Goal: Task Accomplishment & Management: Manage account settings

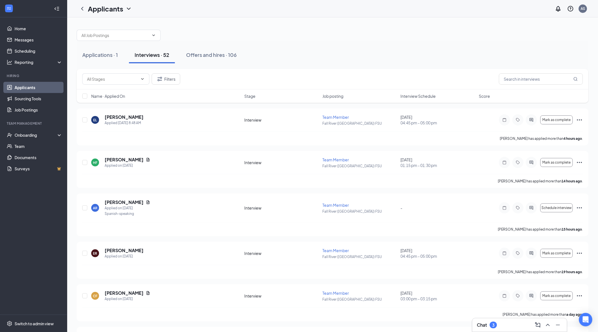
click at [416, 94] on span "Interview Schedule" at bounding box center [418, 96] width 35 height 6
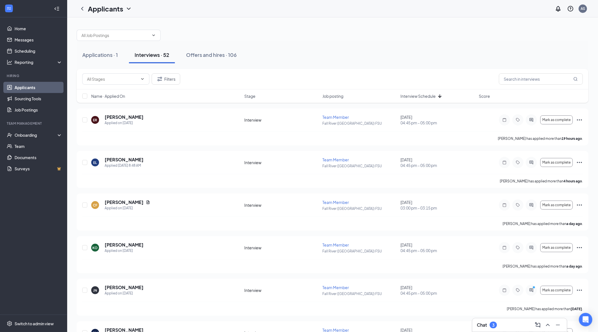
click at [424, 94] on span "Interview Schedule" at bounding box center [418, 96] width 35 height 6
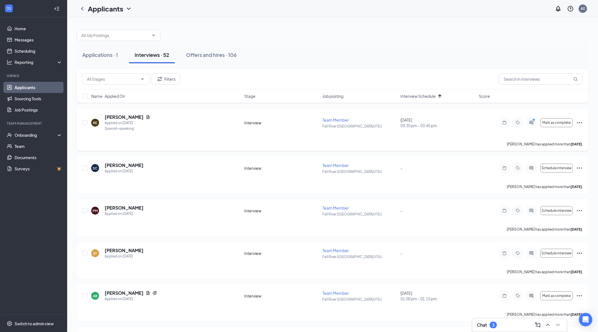
click at [529, 124] on div at bounding box center [531, 122] width 11 height 11
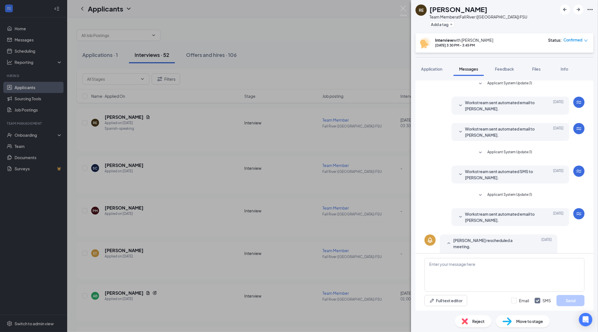
scroll to position [81, 0]
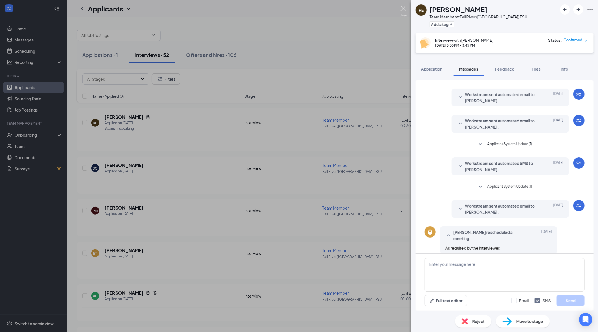
click at [402, 6] on img at bounding box center [403, 11] width 7 height 11
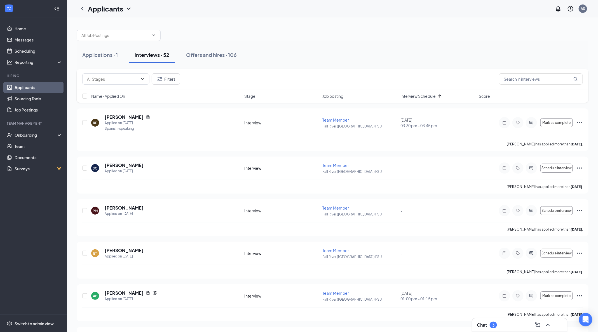
click at [30, 83] on link "Applicants" at bounding box center [39, 87] width 48 height 11
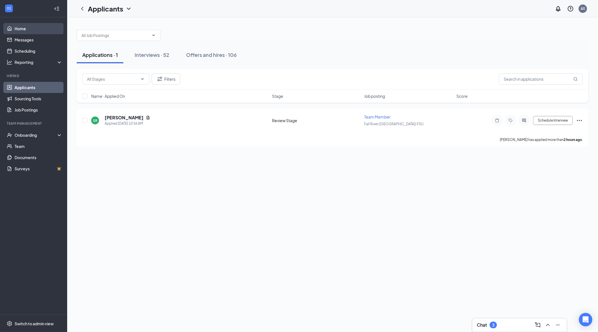
click at [31, 25] on link "Home" at bounding box center [39, 28] width 48 height 11
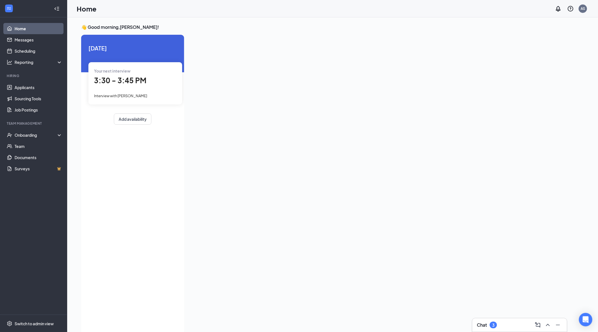
click at [135, 88] on div "Your next interview 3:30 - 3:45 PM Interview with Rosemene Elie" at bounding box center [135, 83] width 94 height 42
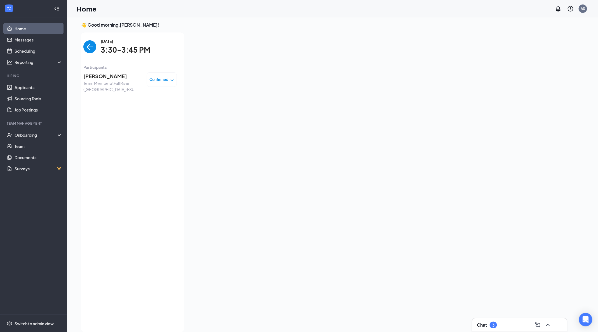
click at [86, 43] on img "back-button" at bounding box center [89, 46] width 13 height 13
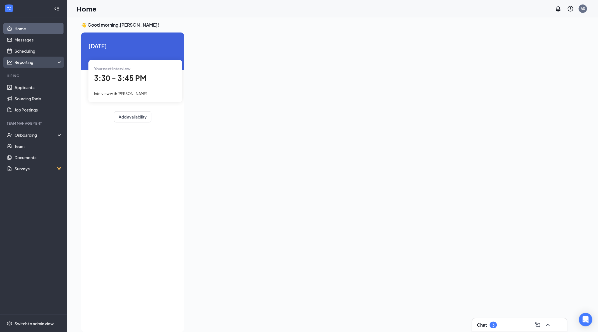
click at [35, 57] on div "Reporting" at bounding box center [33, 62] width 67 height 11
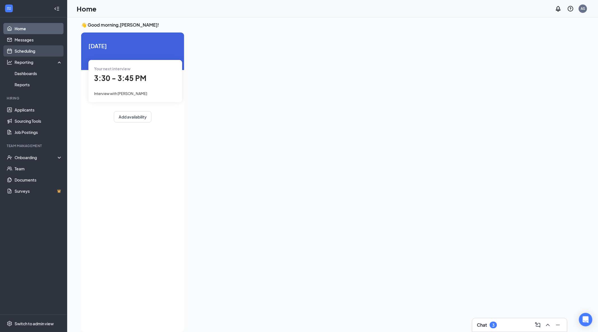
click at [36, 53] on link "Scheduling" at bounding box center [39, 50] width 48 height 11
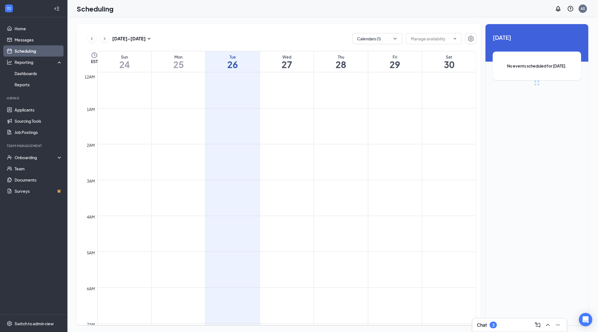
scroll to position [275, 0]
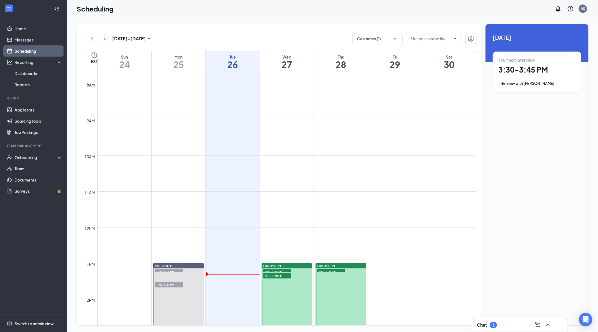
click at [540, 52] on div "Your next interview 3:30 - 3:45 PM Interview with Rosemene Elie" at bounding box center [537, 72] width 88 height 40
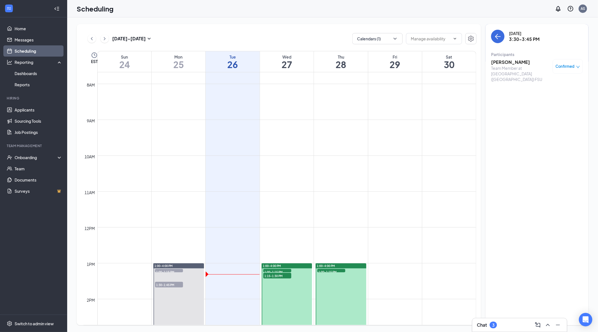
click at [378, 62] on h1 "29" at bounding box center [395, 65] width 54 height 10
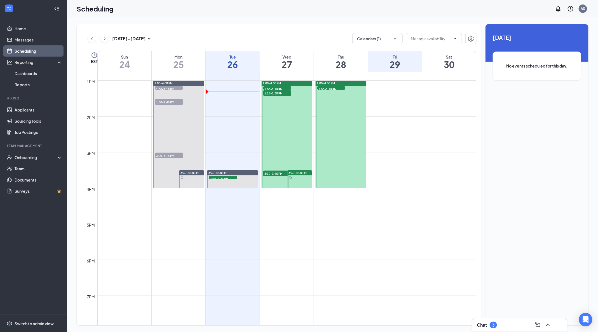
scroll to position [466, 0]
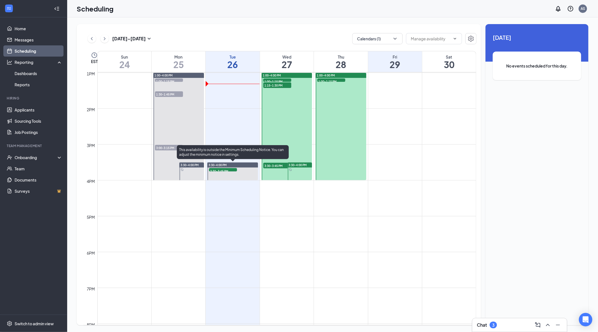
click at [241, 174] on div at bounding box center [232, 171] width 51 height 18
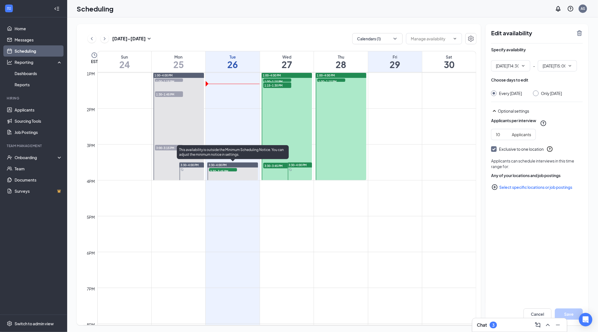
type input "02:30 PM"
type input "03:00 PM"
click at [440, 36] on input "text" at bounding box center [431, 39] width 40 height 6
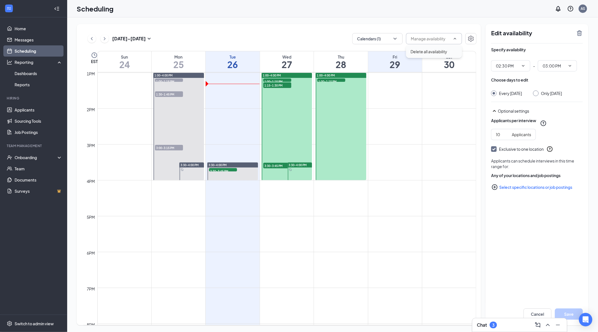
click at [444, 46] on div "Delete all availability" at bounding box center [434, 51] width 56 height 13
type input "Delete all availability"
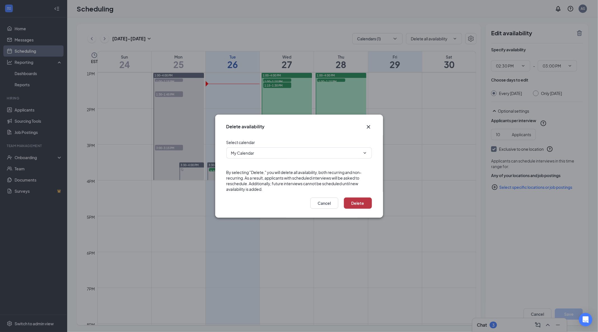
click at [359, 207] on button "Delete" at bounding box center [358, 202] width 28 height 11
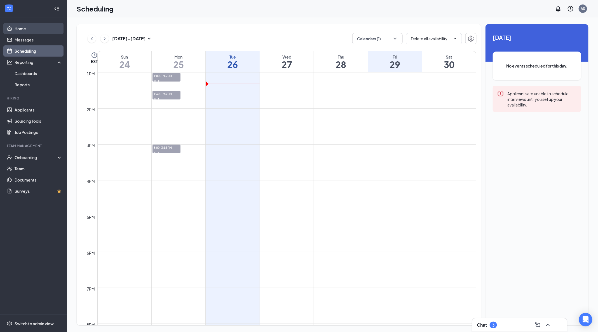
click at [29, 24] on link "Home" at bounding box center [39, 28] width 48 height 11
